Goal: Task Accomplishment & Management: Manage account settings

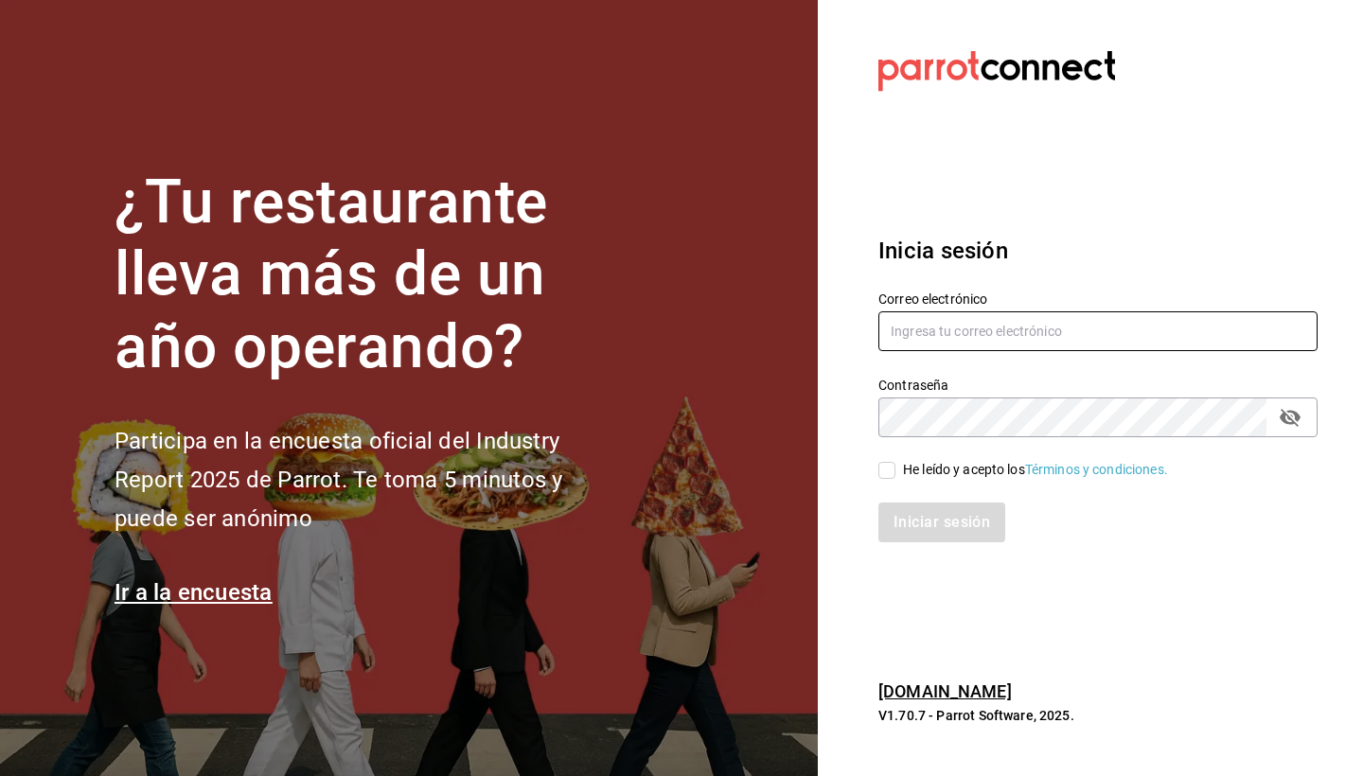
type input "[EMAIL_ADDRESS][DOMAIN_NAME]"
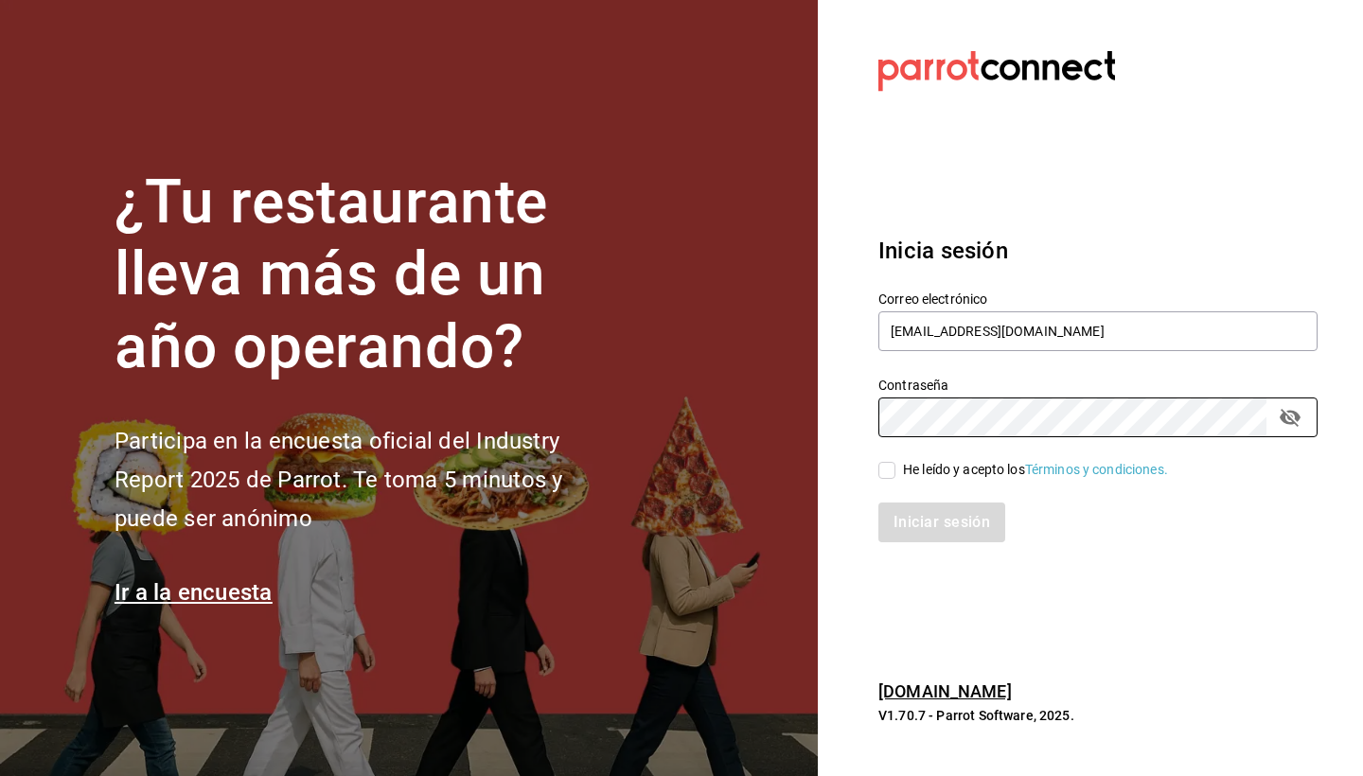
click at [891, 472] on input "He leído y acepto los Términos y condiciones." at bounding box center [887, 470] width 17 height 17
checkbox input "true"
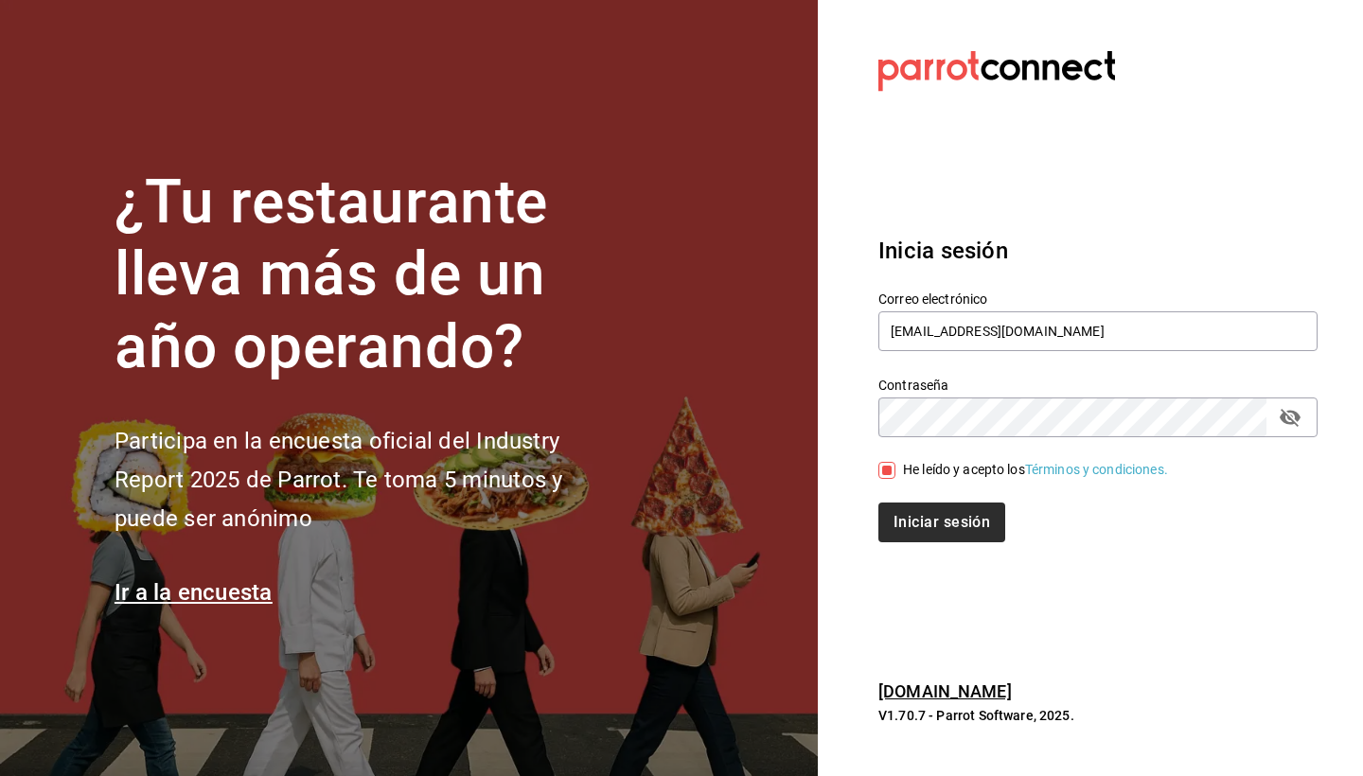
click at [905, 519] on button "Iniciar sesión" at bounding box center [942, 523] width 127 height 40
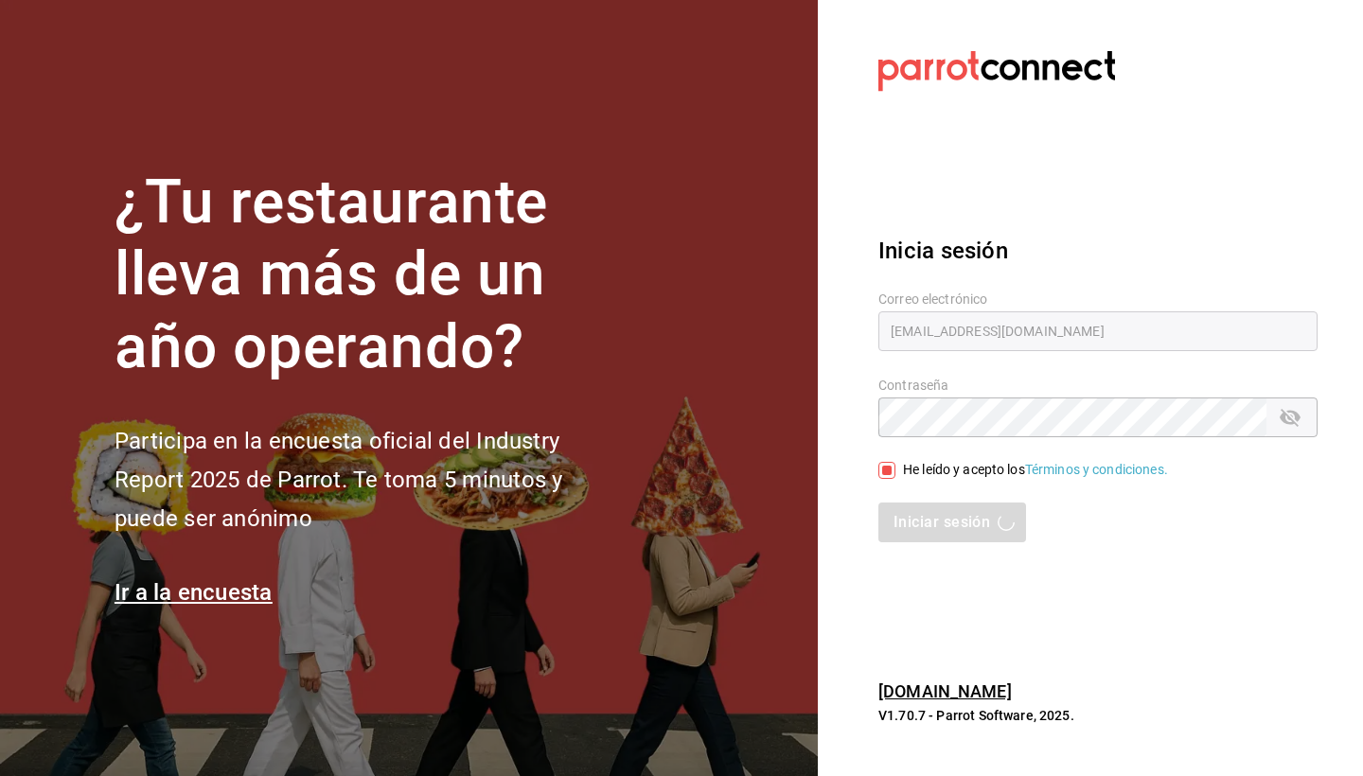
click at [1243, 608] on section "Datos incorrectos. Verifica que tu Correo o Contraseña estén bien escritos. Ini…" at bounding box center [1090, 388] width 545 height 776
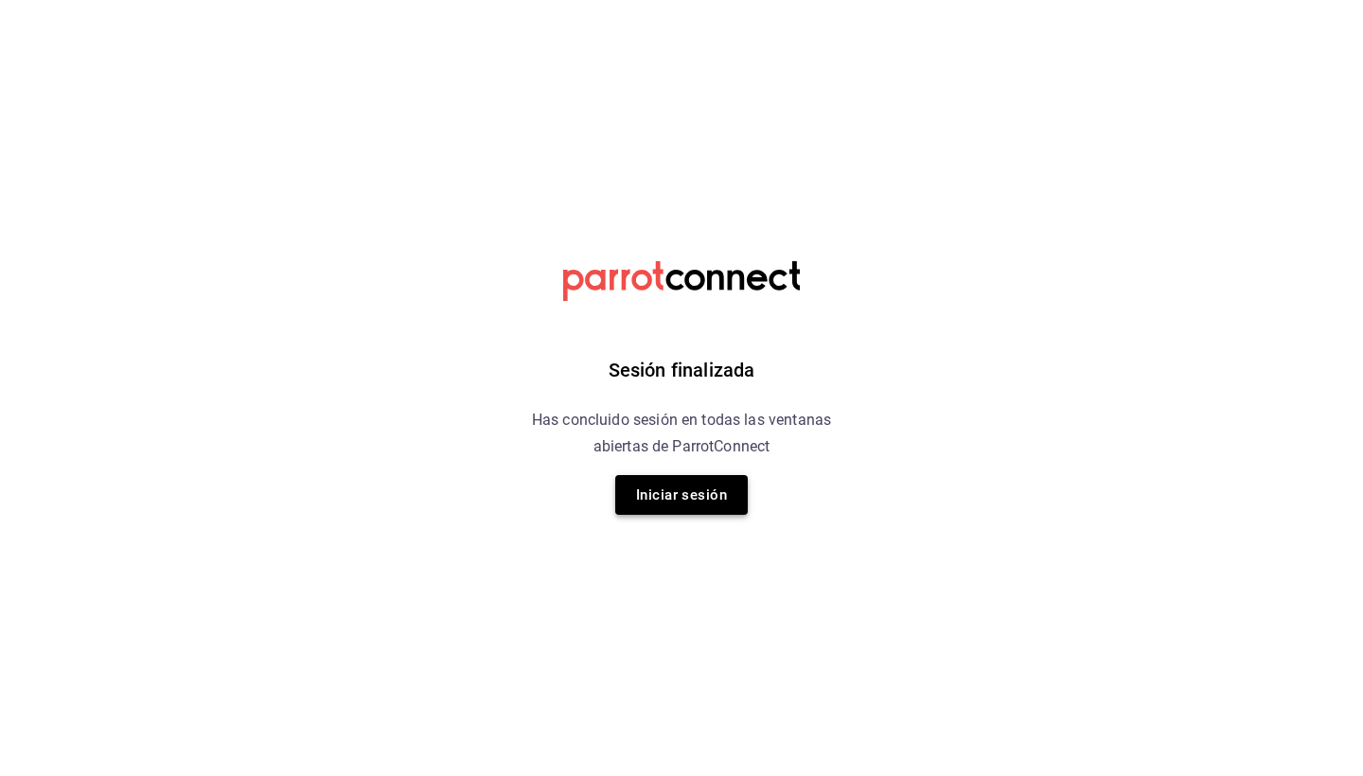
click at [666, 490] on button "Iniciar sesión" at bounding box center [681, 495] width 133 height 40
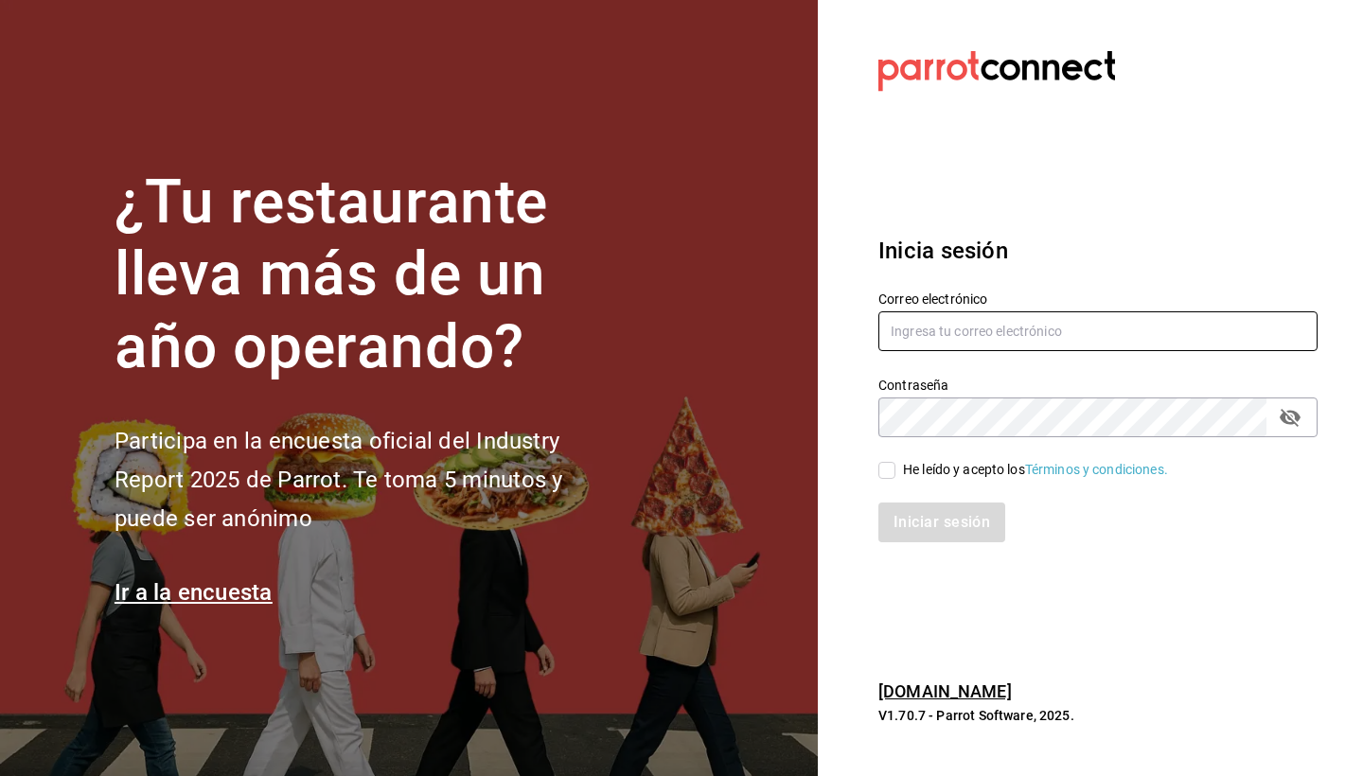
type input "[EMAIL_ADDRESS][DOMAIN_NAME]"
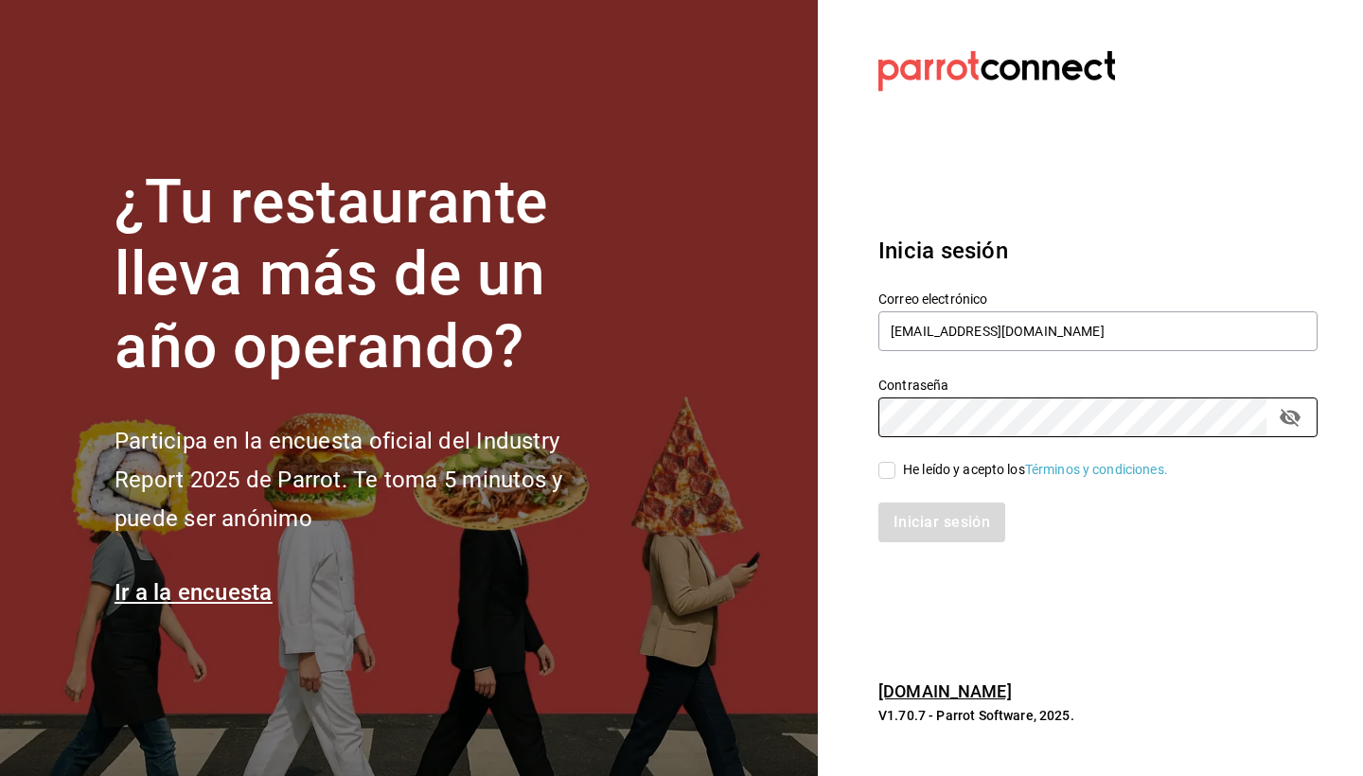
click at [894, 470] on input "He leído y acepto los Términos y condiciones." at bounding box center [887, 470] width 17 height 17
checkbox input "true"
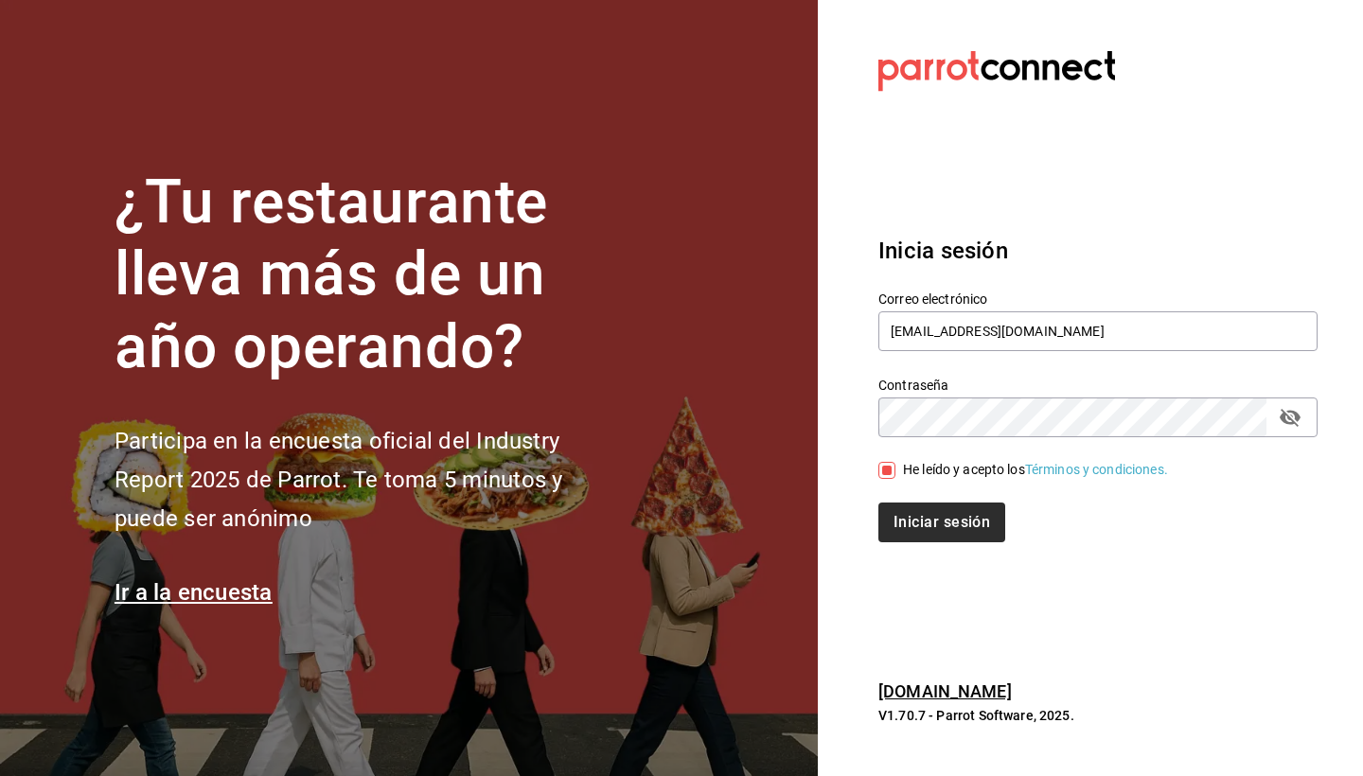
click at [896, 516] on button "Iniciar sesión" at bounding box center [942, 523] width 127 height 40
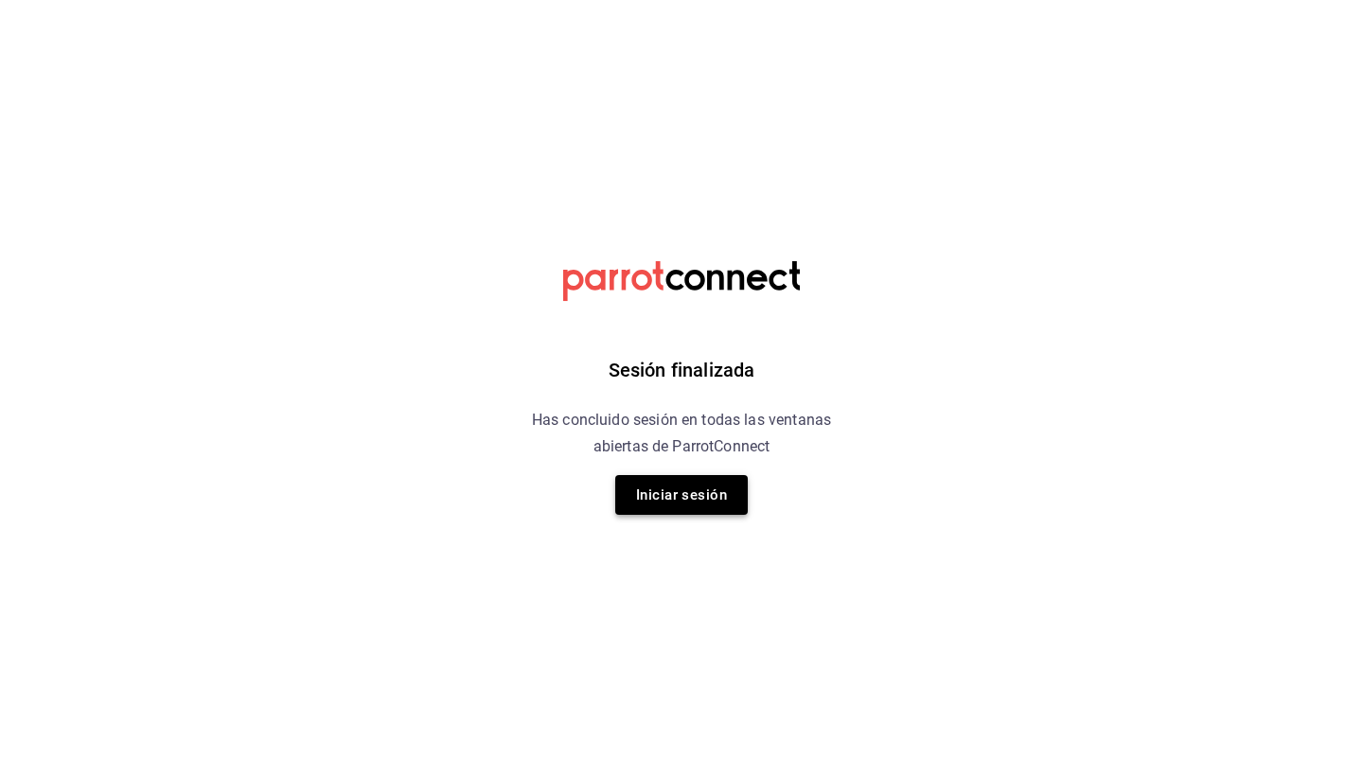
click at [693, 483] on button "Iniciar sesión" at bounding box center [681, 495] width 133 height 40
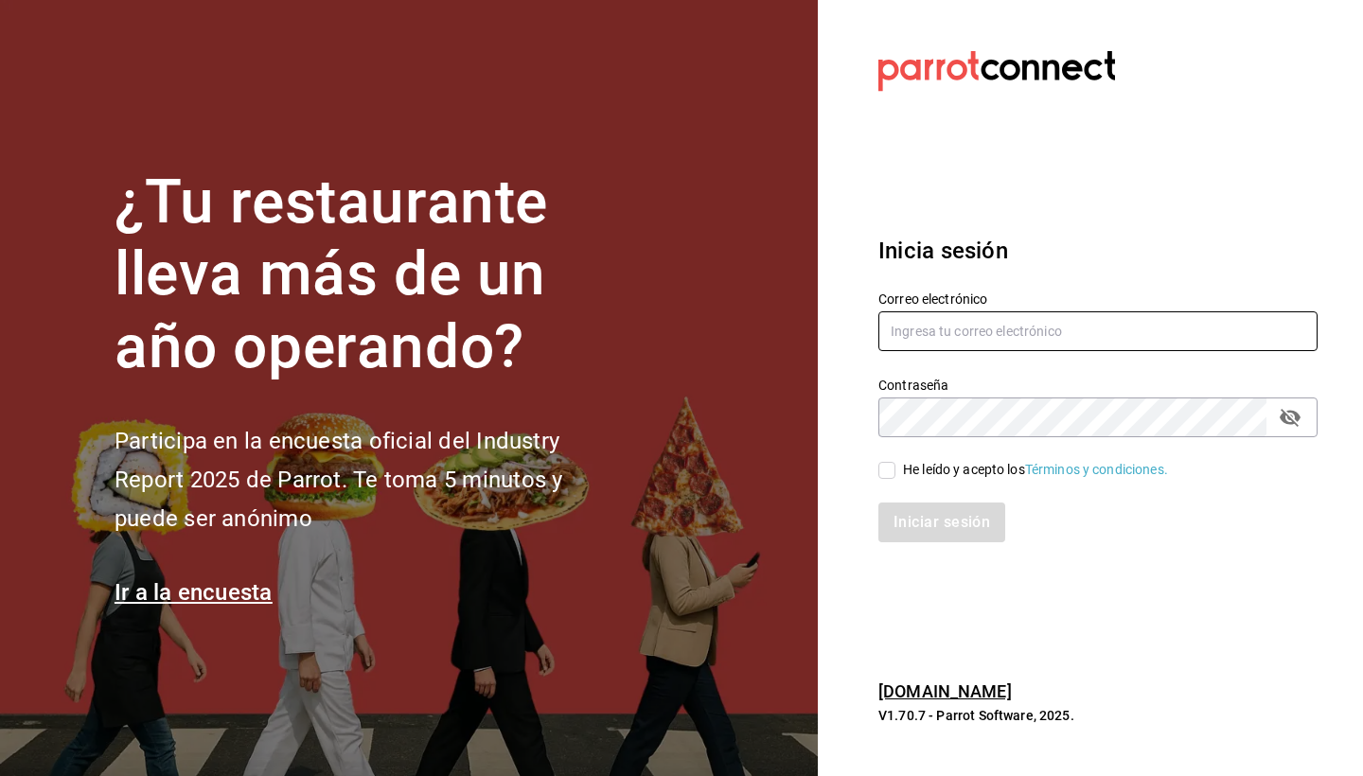
type input "[EMAIL_ADDRESS][DOMAIN_NAME]"
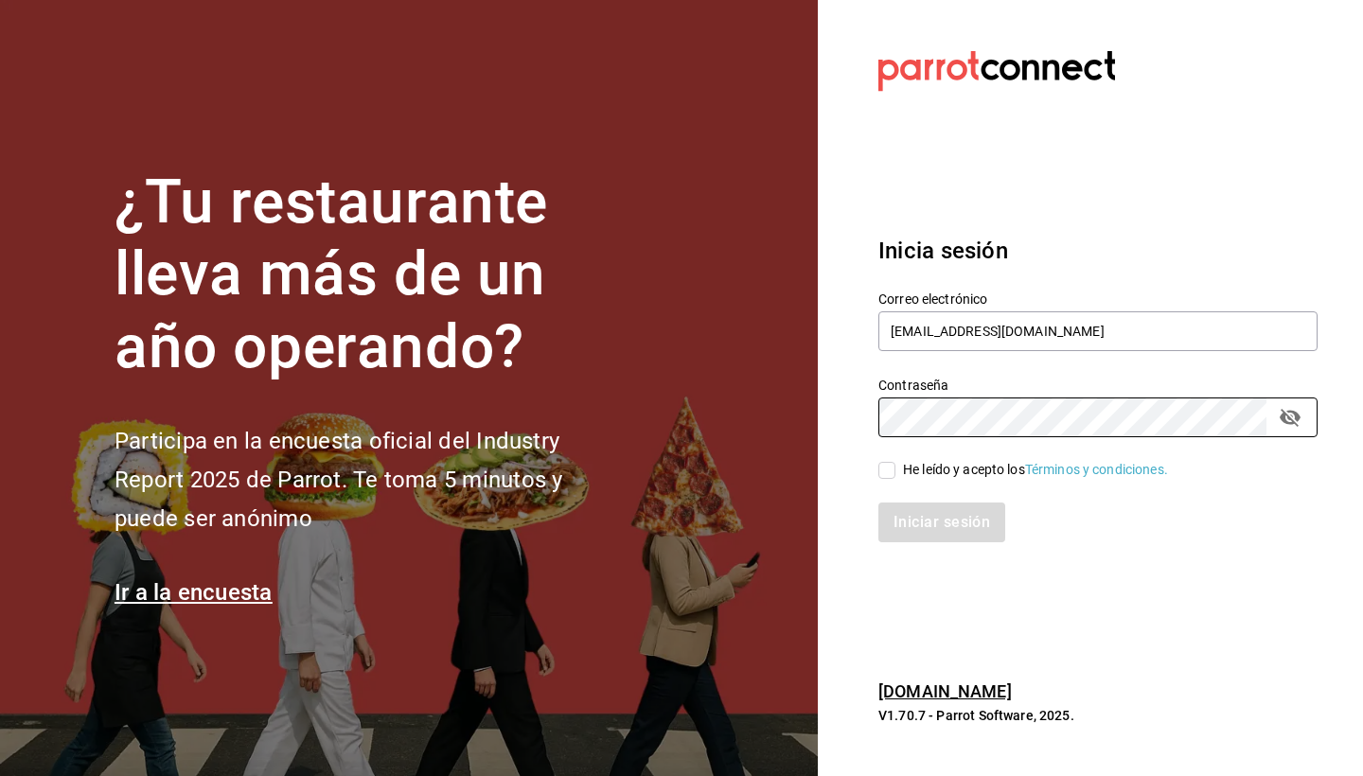
click at [891, 467] on input "He leído y acepto los Términos y condiciones." at bounding box center [887, 470] width 17 height 17
checkbox input "true"
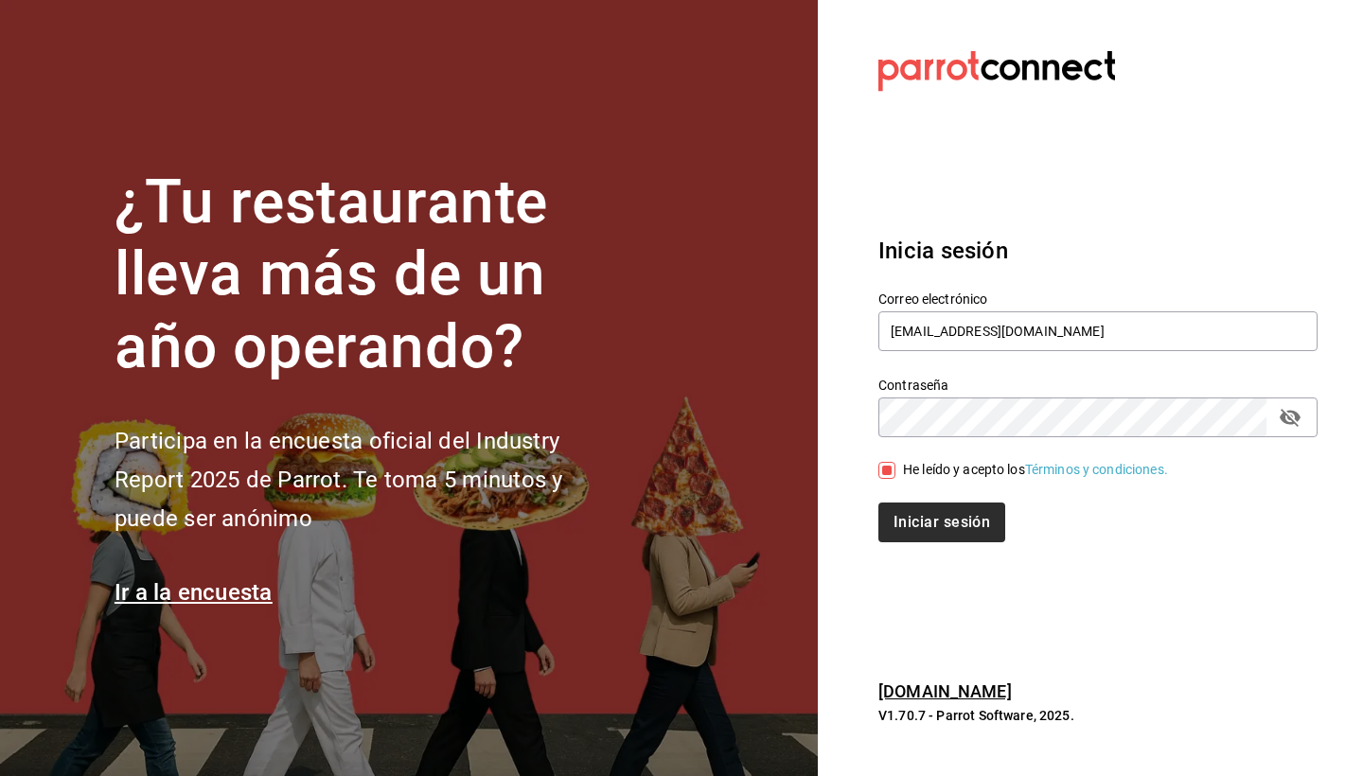
click at [968, 524] on button "Iniciar sesión" at bounding box center [942, 523] width 127 height 40
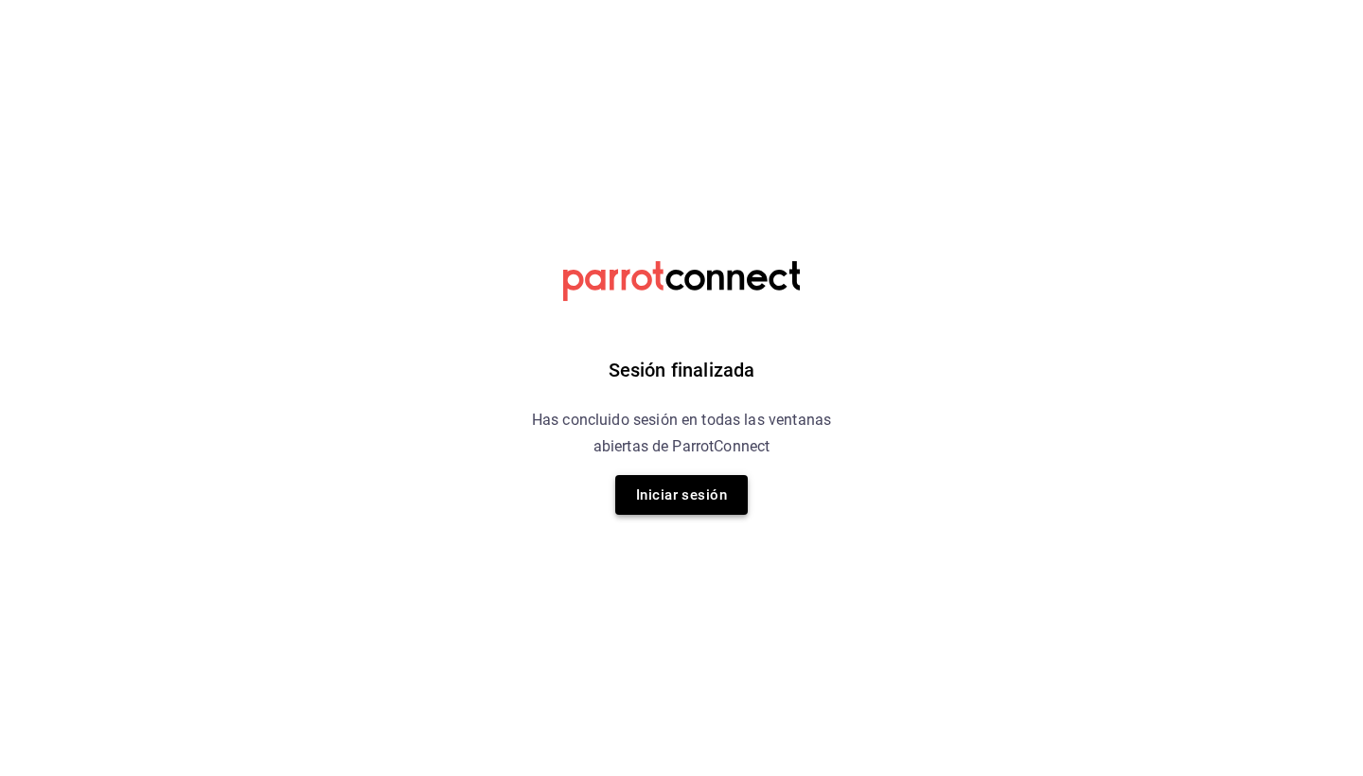
click at [631, 496] on button "Iniciar sesión" at bounding box center [681, 495] width 133 height 40
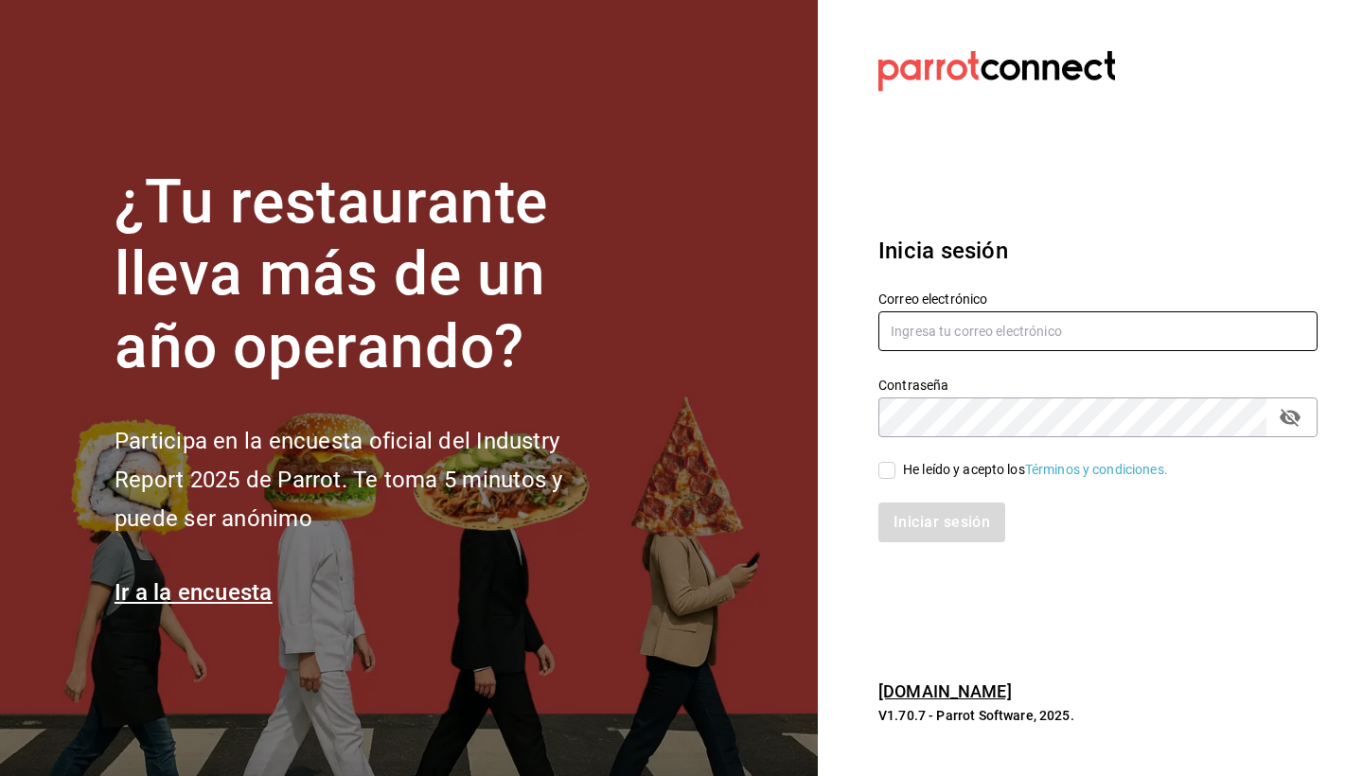
type input "[EMAIL_ADDRESS][DOMAIN_NAME]"
click at [883, 476] on input "He leído y acepto los Términos y condiciones." at bounding box center [887, 470] width 17 height 17
checkbox input "true"
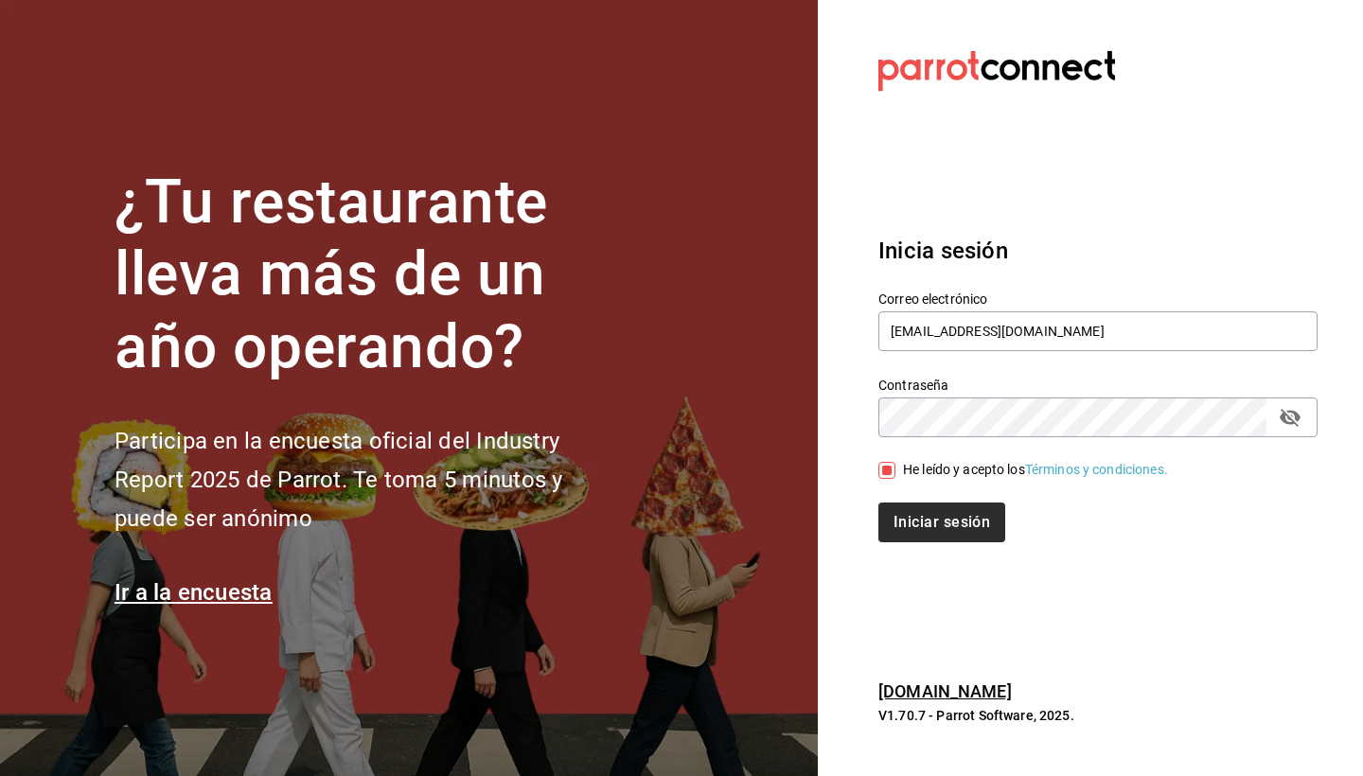
click at [919, 526] on button "Iniciar sesión" at bounding box center [942, 523] width 127 height 40
